Goal: Navigation & Orientation: Find specific page/section

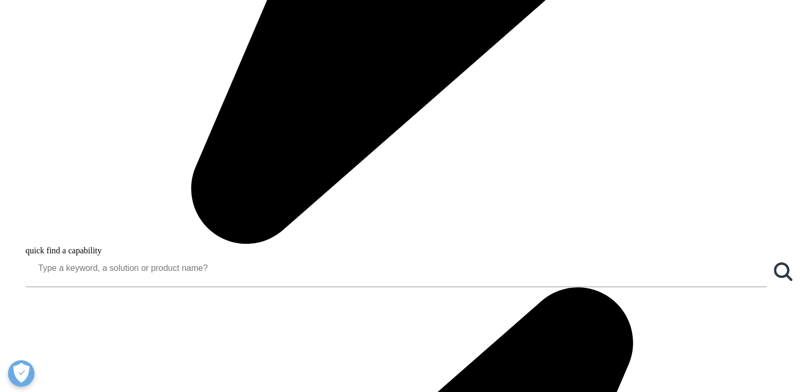
scroll to position [724, 0]
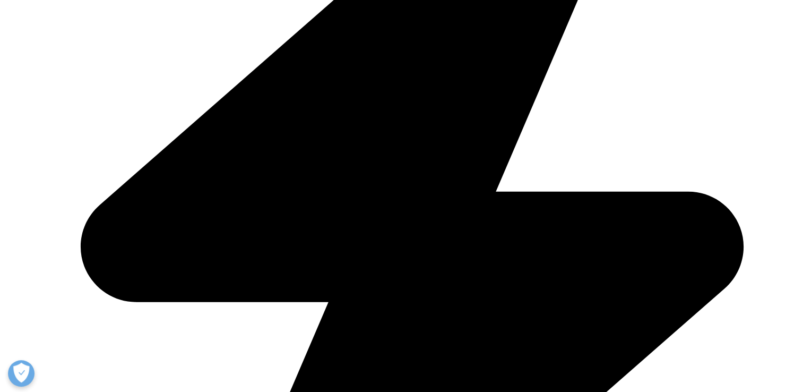
scroll to position [445, 0]
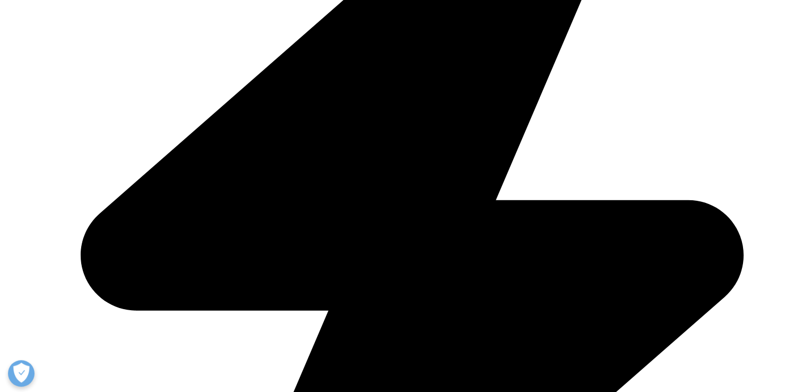
scroll to position [724, 0]
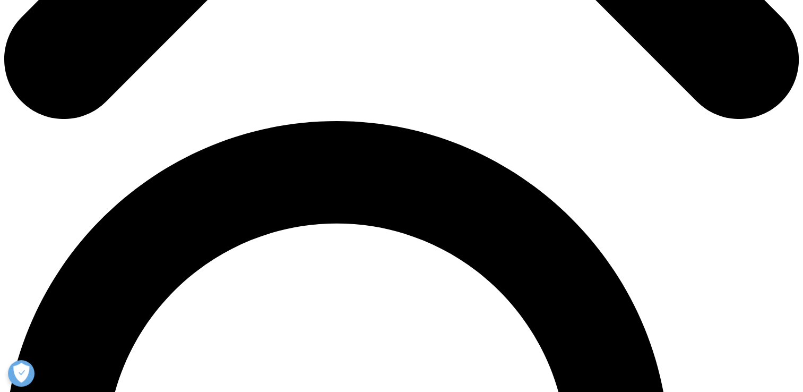
scroll to position [639, 0]
